Goal: Communication & Community: Answer question/provide support

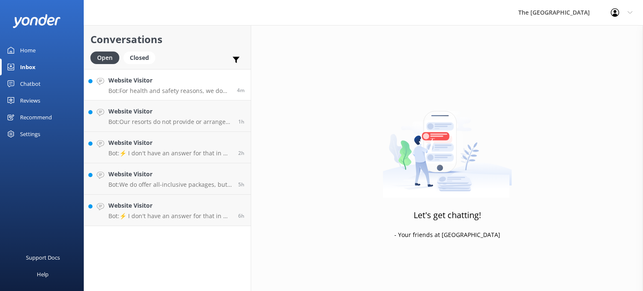
click at [157, 97] on link "Website Visitor Bot: For health and safety reasons, we do not offer a public gr…" at bounding box center [167, 84] width 167 height 31
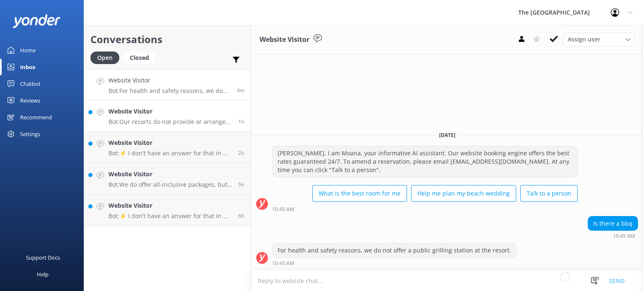
click at [161, 125] on p "Bot: Our resorts do not provide or arrange transportation services, including a…" at bounding box center [169, 122] width 123 height 8
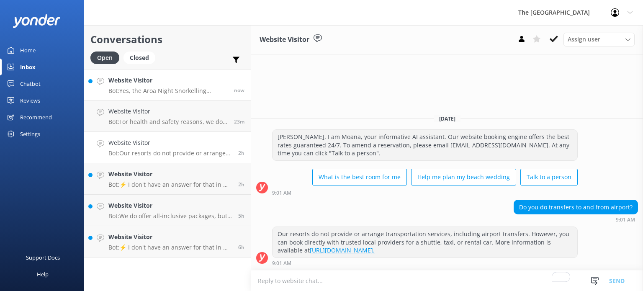
click at [164, 84] on h4 "Website Visitor" at bounding box center [167, 80] width 119 height 9
